Goal: Ask a question

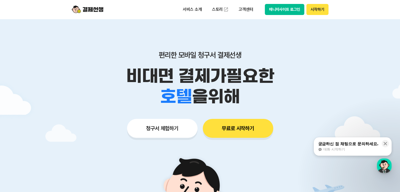
click at [297, 9] on button "매니저사이트 로그인" at bounding box center [285, 9] width 40 height 11
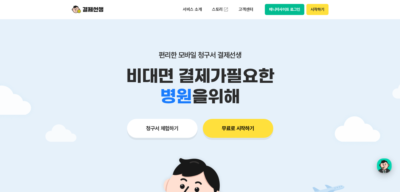
click at [380, 164] on div "button" at bounding box center [384, 165] width 15 height 15
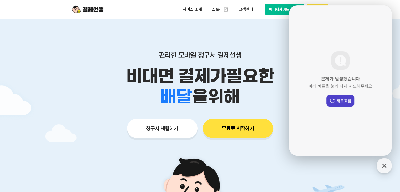
click at [339, 101] on button "새로고침" at bounding box center [341, 101] width 28 height 12
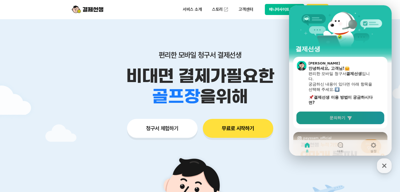
click at [322, 117] on link "문의하기" at bounding box center [341, 118] width 88 height 13
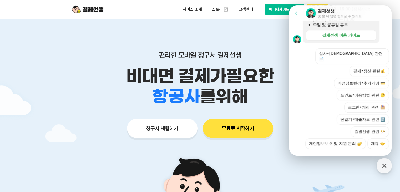
scroll to position [166, 0]
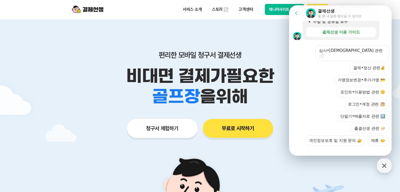
click at [336, 146] on div at bounding box center [341, 153] width 104 height 14
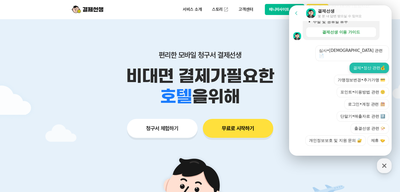
click at [363, 63] on button "결제•정산 관련💰" at bounding box center [369, 68] width 39 height 11
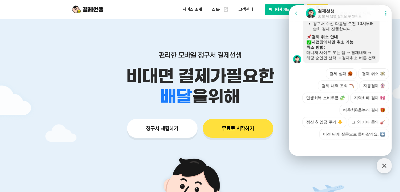
scroll to position [334, 0]
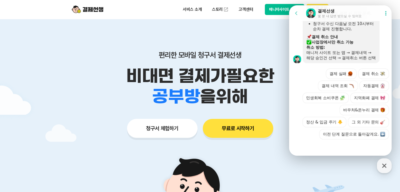
click at [347, 148] on div at bounding box center [341, 146] width 104 height 14
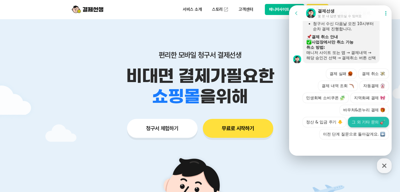
click at [359, 119] on button "그 외 기타 문의" at bounding box center [368, 122] width 41 height 11
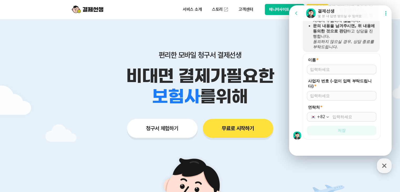
scroll to position [434, 0]
click at [346, 67] on input "이름 *" at bounding box center [341, 69] width 63 height 5
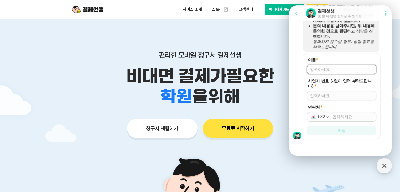
type input "[PERSON_NAME]"
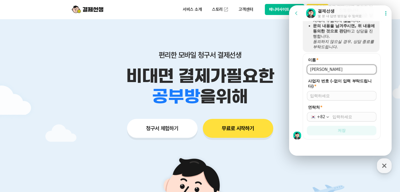
click at [329, 99] on div at bounding box center [341, 95] width 69 height 9
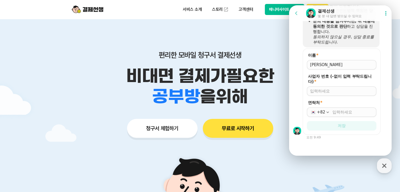
scroll to position [438, 0]
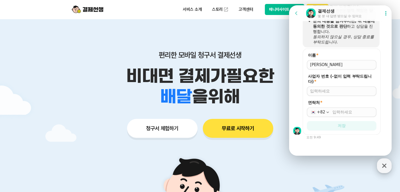
click at [387, 167] on icon "button" at bounding box center [384, 165] width 9 height 9
